Goal: Task Accomplishment & Management: Use online tool/utility

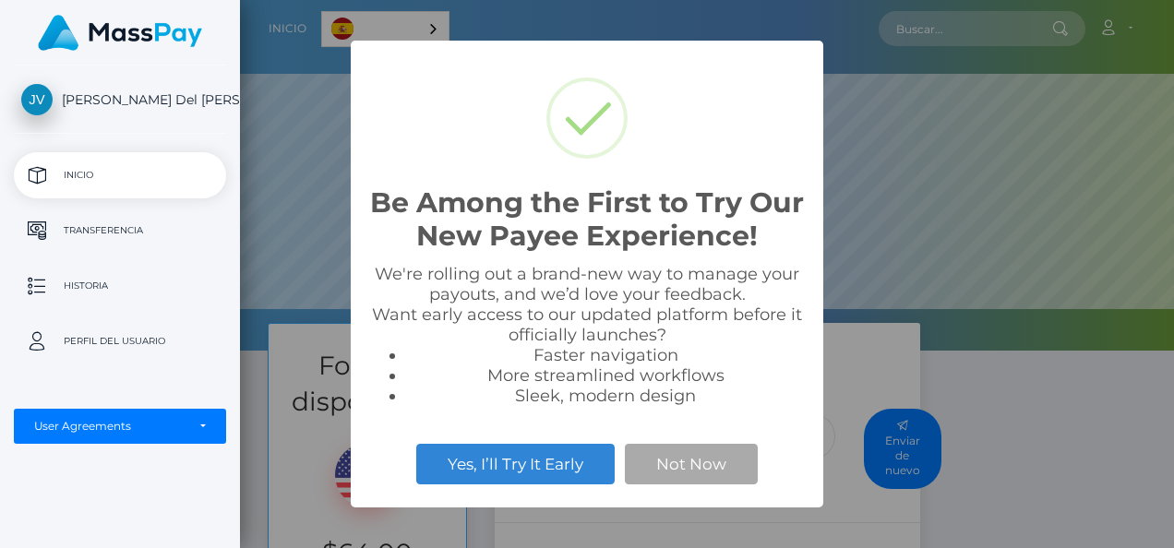
scroll to position [351, 934]
click at [674, 483] on button "Not Now" at bounding box center [691, 464] width 133 height 41
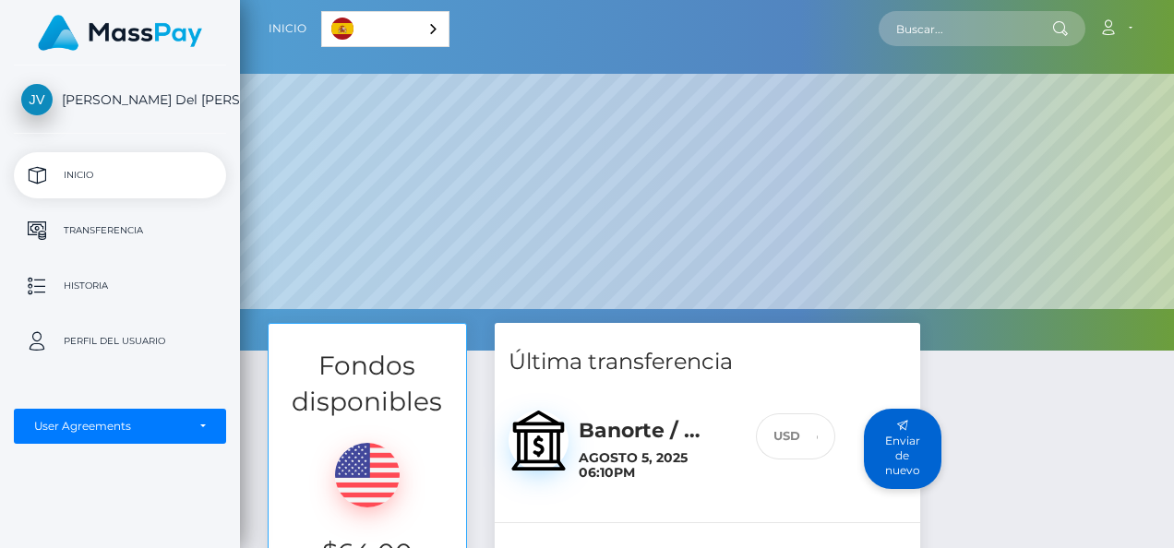
click at [905, 457] on button "Enviar de nuevo" at bounding box center [903, 449] width 78 height 80
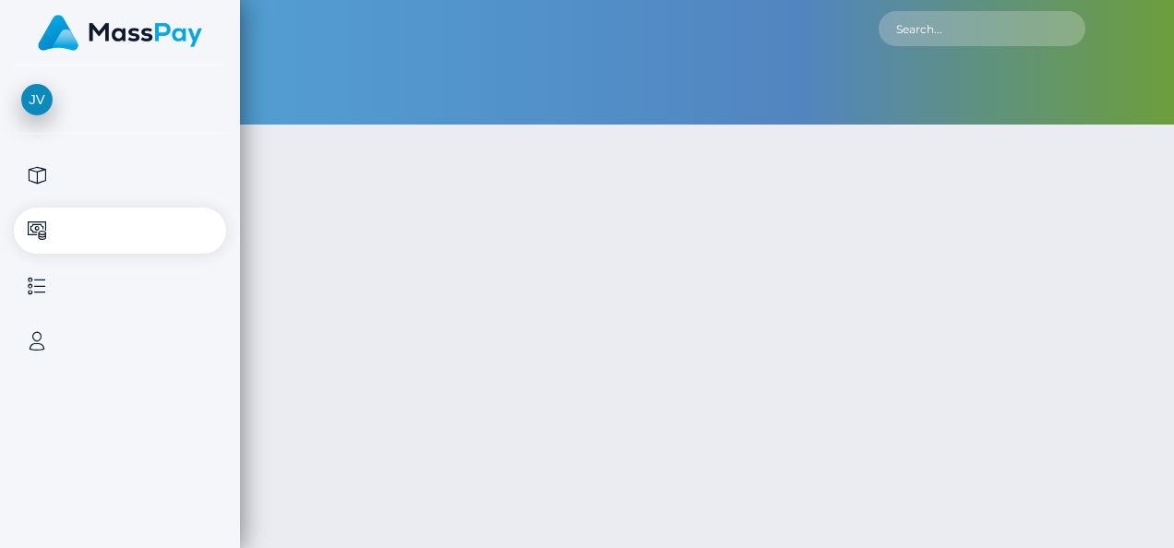
select select
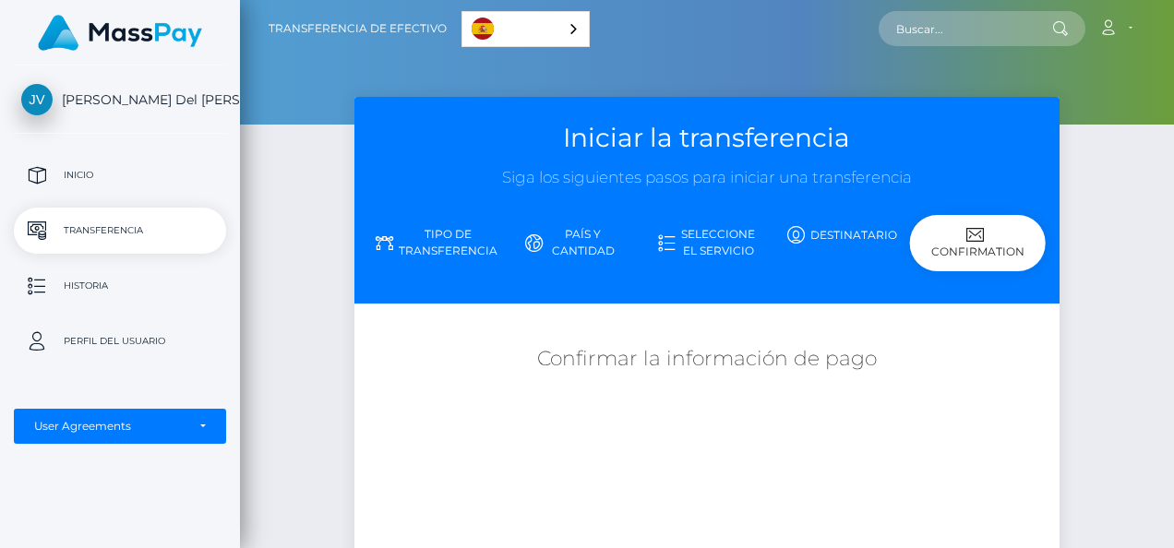
click at [954, 249] on div "Confirmation" at bounding box center [978, 243] width 136 height 56
click at [983, 236] on icon at bounding box center [976, 235] width 18 height 18
